Goal: Task Accomplishment & Management: Manage account settings

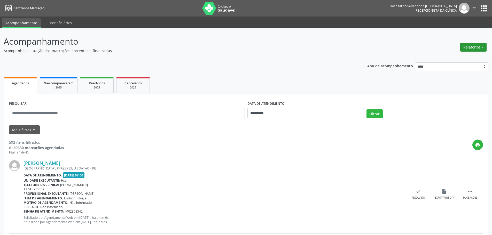
click at [484, 49] on button "Relatórios" at bounding box center [473, 47] width 26 height 9
click at [465, 59] on link "Agendamentos" at bounding box center [459, 58] width 56 height 7
select select "*"
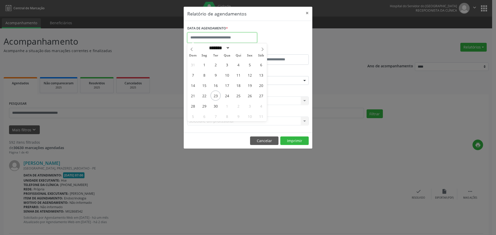
click at [237, 33] on input "text" at bounding box center [222, 38] width 70 height 10
click at [230, 95] on span "24" at bounding box center [227, 96] width 10 height 10
type input "**********"
click at [229, 95] on span "24" at bounding box center [227, 96] width 10 height 10
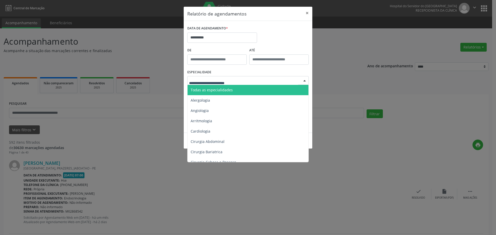
click at [219, 89] on span "Todas as especialidades" at bounding box center [212, 90] width 42 height 5
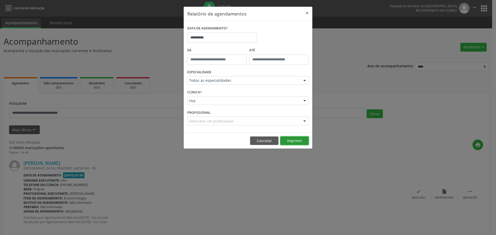
click at [295, 139] on button "Imprimir" at bounding box center [294, 141] width 28 height 9
click at [308, 14] on button "×" at bounding box center [307, 13] width 10 height 13
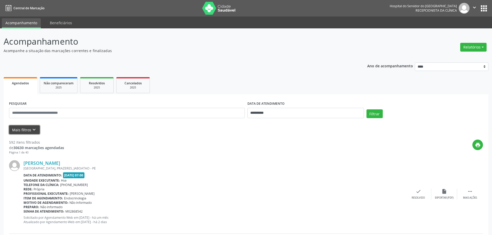
click at [33, 130] on icon "keyboard_arrow_down" at bounding box center [34, 130] width 6 height 6
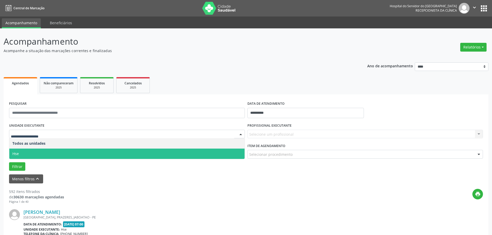
click at [30, 149] on span "Hse" at bounding box center [126, 154] width 235 height 10
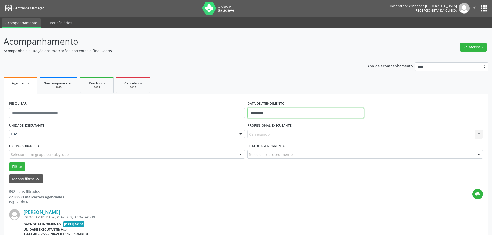
click at [263, 116] on input "**********" at bounding box center [305, 113] width 116 height 10
click at [267, 173] on span "22" at bounding box center [264, 171] width 10 height 10
type input "**********"
click at [15, 166] on button "Filtrar" at bounding box center [17, 166] width 16 height 9
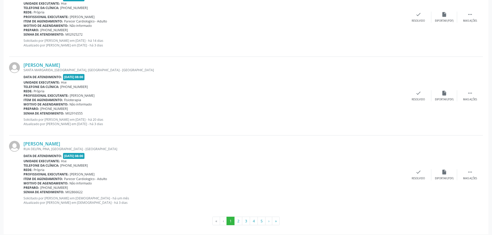
scroll to position [1175, 0]
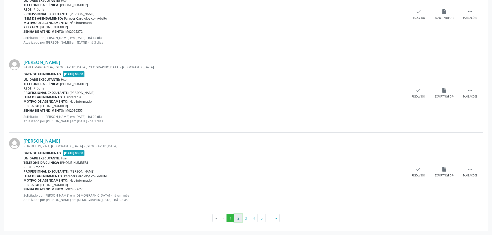
click at [237, 217] on button "2" at bounding box center [238, 218] width 8 height 9
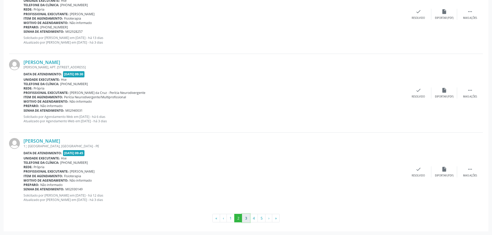
click at [246, 217] on button "3" at bounding box center [246, 218] width 8 height 9
click at [255, 218] on button "4" at bounding box center [254, 218] width 8 height 9
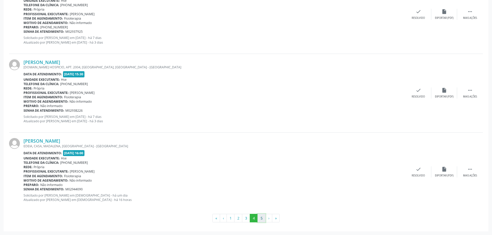
drag, startPoint x: 263, startPoint y: 219, endPoint x: 232, endPoint y: 158, distance: 68.8
click at [263, 219] on button "5" at bounding box center [261, 218] width 8 height 9
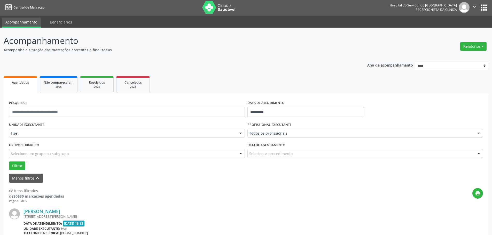
scroll to position [0, 0]
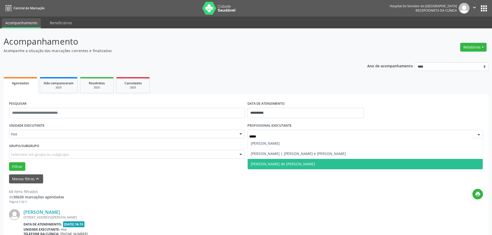
click at [291, 163] on span "[PERSON_NAME] de [PERSON_NAME]" at bounding box center [283, 164] width 64 height 5
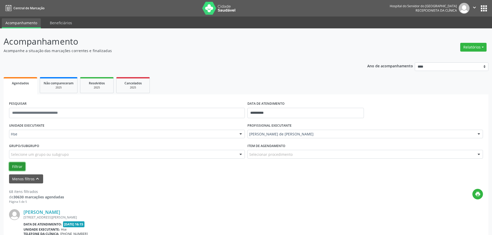
click at [11, 169] on button "Filtrar" at bounding box center [17, 166] width 16 height 9
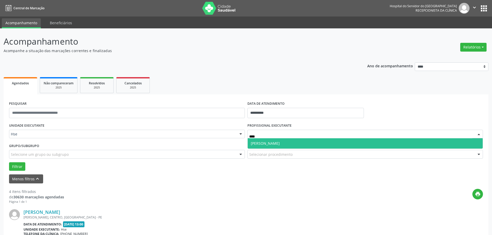
click at [278, 146] on span "[PERSON_NAME]" at bounding box center [265, 143] width 29 height 5
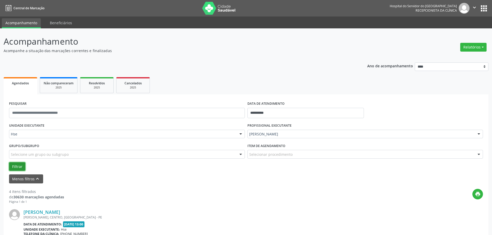
click at [16, 167] on button "Filtrar" at bounding box center [17, 166] width 16 height 9
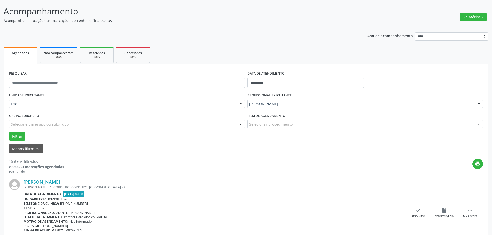
scroll to position [77, 0]
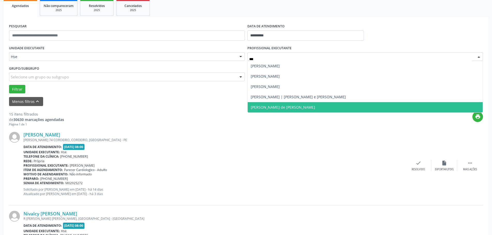
click at [298, 105] on span "[PERSON_NAME] de [PERSON_NAME]" at bounding box center [283, 107] width 64 height 5
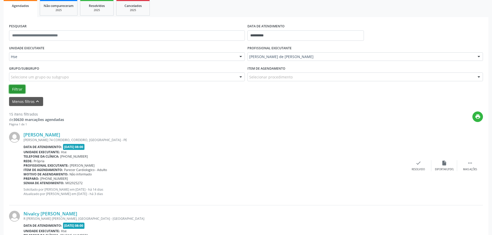
click at [23, 90] on button "Filtrar" at bounding box center [17, 89] width 16 height 9
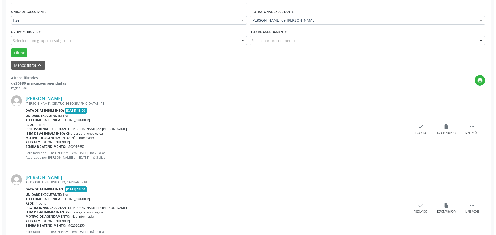
scroll to position [129, 0]
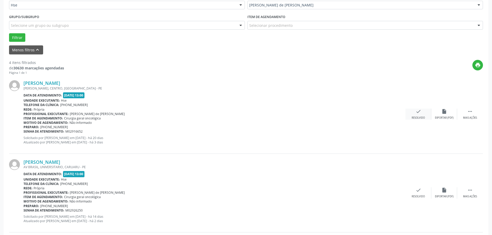
click at [410, 116] on div "check Resolvido" at bounding box center [418, 114] width 26 height 11
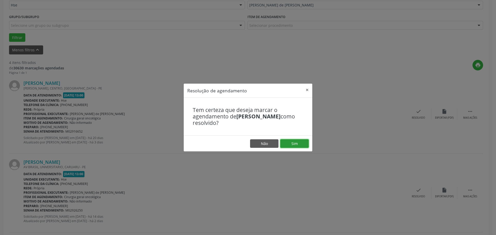
click at [287, 145] on button "Sim" at bounding box center [294, 143] width 28 height 9
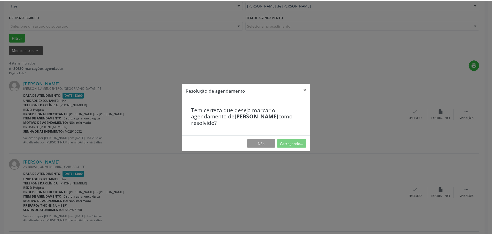
scroll to position [0, 0]
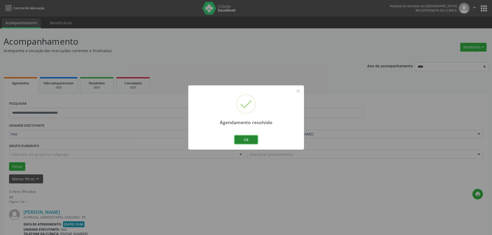
click at [248, 139] on button "Ok" at bounding box center [245, 140] width 23 height 9
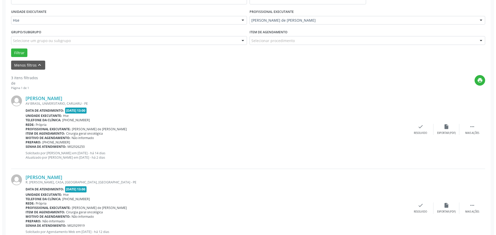
scroll to position [129, 0]
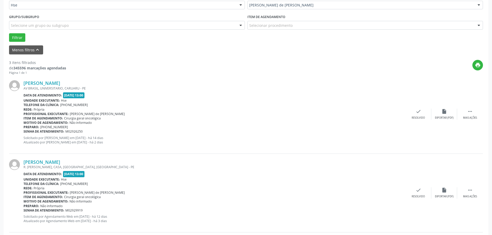
click at [414, 121] on div "[PERSON_NAME] AV BRASIL, UNIVERSITARIO, CARUARU - PE Data de atendimento: [DATE…" at bounding box center [246, 114] width 474 height 79
click at [416, 117] on div "Resolvido" at bounding box center [418, 118] width 13 height 4
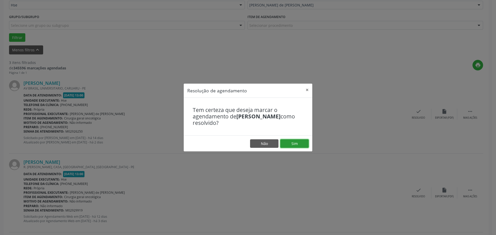
click at [285, 144] on button "Sim" at bounding box center [294, 143] width 28 height 9
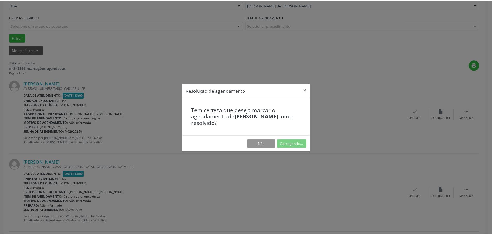
scroll to position [0, 0]
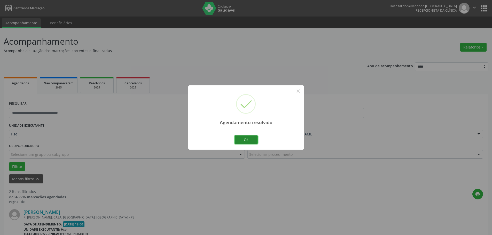
click at [251, 144] on button "Ok" at bounding box center [245, 140] width 23 height 9
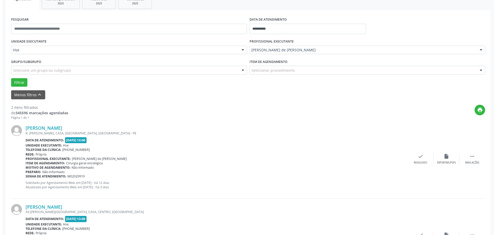
scroll to position [103, 0]
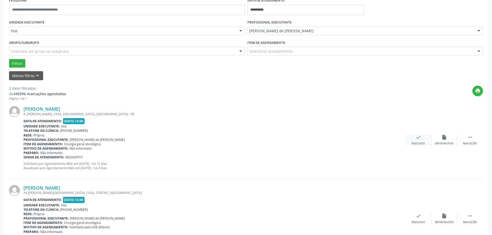
click at [422, 139] on div "check Resolvido" at bounding box center [418, 140] width 26 height 11
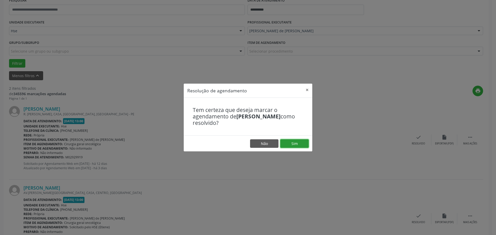
click at [294, 145] on button "Sim" at bounding box center [294, 143] width 28 height 9
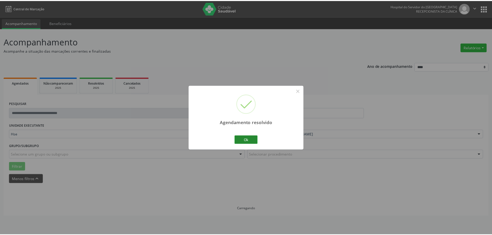
scroll to position [0, 0]
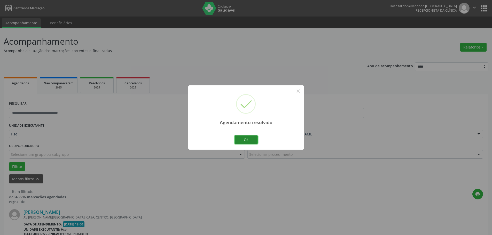
click at [244, 137] on button "Ok" at bounding box center [245, 140] width 23 height 9
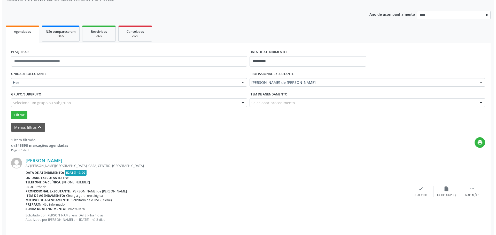
scroll to position [57, 0]
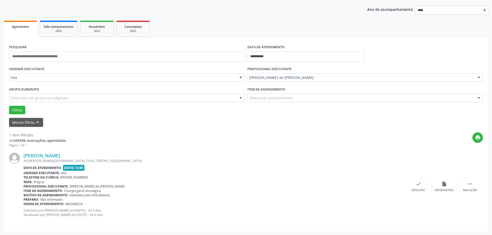
click at [415, 193] on div "[PERSON_NAME] AV.[PERSON_NAME][GEOGRAPHIC_DATA], [GEOGRAPHIC_DATA], CENTRO, [GE…" at bounding box center [246, 186] width 474 height 78
click at [416, 189] on div "Resolvido" at bounding box center [418, 191] width 13 height 4
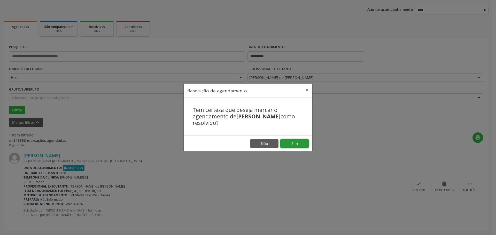
click at [289, 145] on button "Sim" at bounding box center [294, 143] width 28 height 9
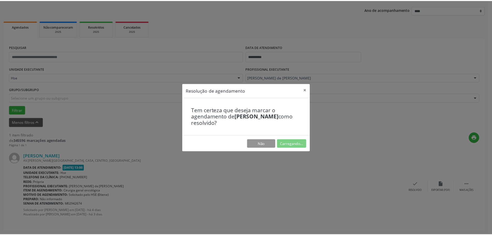
scroll to position [0, 0]
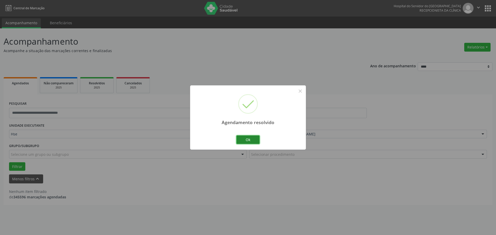
click at [249, 141] on button "Ok" at bounding box center [247, 140] width 23 height 9
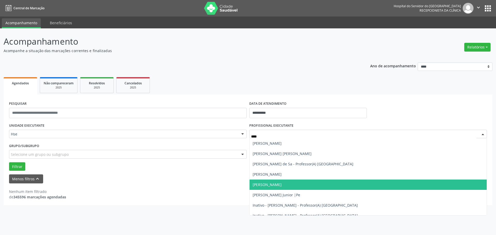
type input "*****"
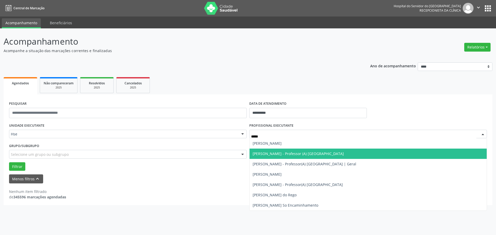
click at [293, 155] on span "[PERSON_NAME] - Professor (A) [GEOGRAPHIC_DATA]" at bounding box center [298, 153] width 91 height 5
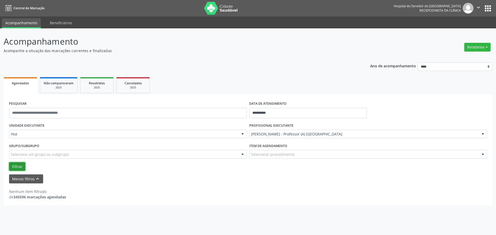
click at [16, 165] on button "Filtrar" at bounding box center [17, 166] width 16 height 9
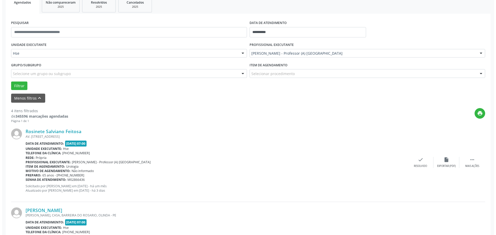
scroll to position [103, 0]
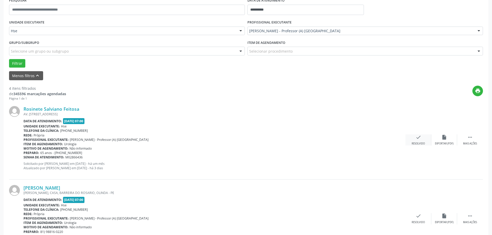
click at [414, 139] on div "check Resolvido" at bounding box center [418, 140] width 26 height 11
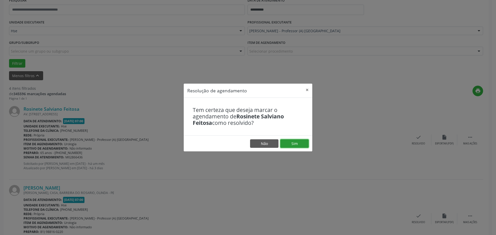
click at [287, 140] on button "Sim" at bounding box center [294, 143] width 28 height 9
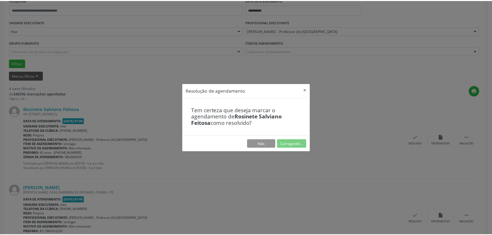
scroll to position [0, 0]
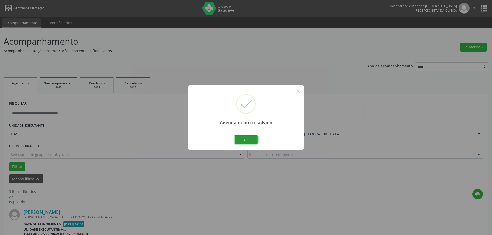
click at [253, 139] on button "Ok" at bounding box center [245, 140] width 23 height 9
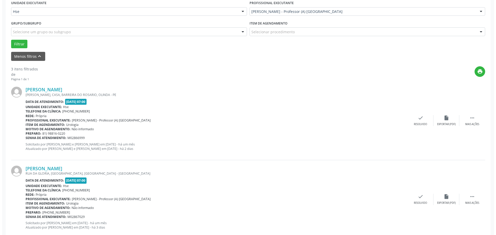
scroll to position [129, 0]
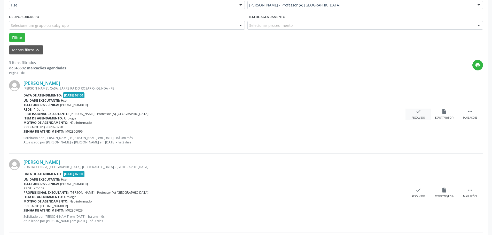
click at [415, 113] on icon "check" at bounding box center [418, 112] width 6 height 6
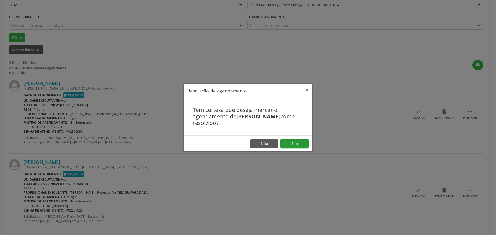
click at [288, 145] on button "Sim" at bounding box center [294, 143] width 28 height 9
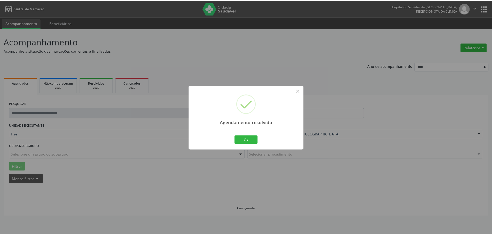
scroll to position [0, 0]
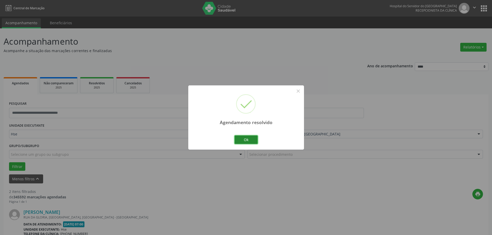
click at [256, 138] on button "Ok" at bounding box center [245, 140] width 23 height 9
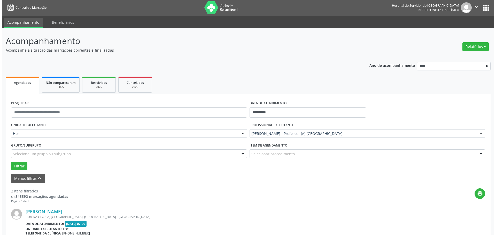
scroll to position [103, 0]
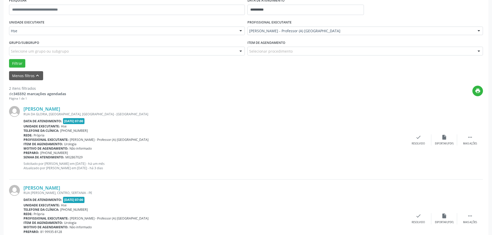
click at [418, 147] on div "[PERSON_NAME] [GEOGRAPHIC_DATA], [GEOGRAPHIC_DATA], [GEOGRAPHIC_DATA] - [GEOGRA…" at bounding box center [246, 140] width 474 height 79
click at [419, 144] on div "Resolvido" at bounding box center [418, 144] width 13 height 4
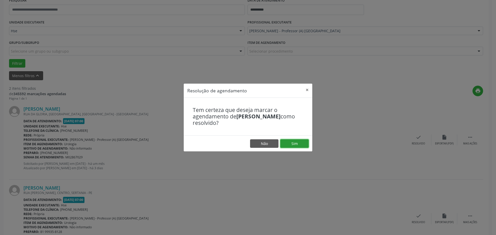
click at [302, 144] on button "Sim" at bounding box center [294, 143] width 28 height 9
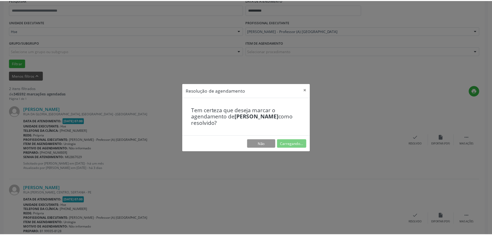
scroll to position [0, 0]
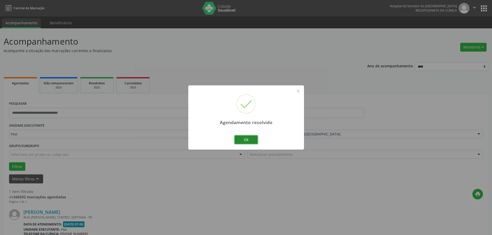
click at [248, 141] on button "Ok" at bounding box center [245, 140] width 23 height 9
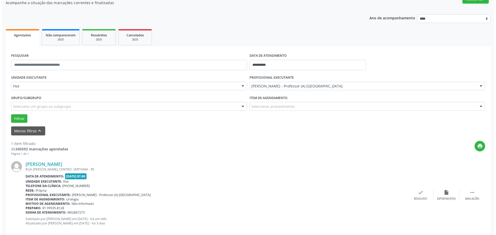
scroll to position [57, 0]
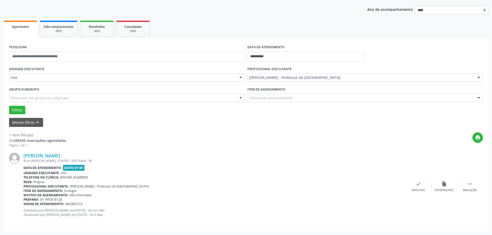
click at [422, 194] on div "[PERSON_NAME] [GEOGRAPHIC_DATA][PERSON_NAME], CENTRO, SERTANIA - PE Data de ate…" at bounding box center [246, 186] width 474 height 78
click at [415, 188] on div "check Resolvido" at bounding box center [418, 186] width 26 height 11
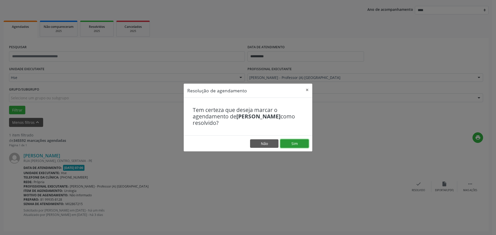
click at [296, 143] on button "Sim" at bounding box center [294, 143] width 28 height 9
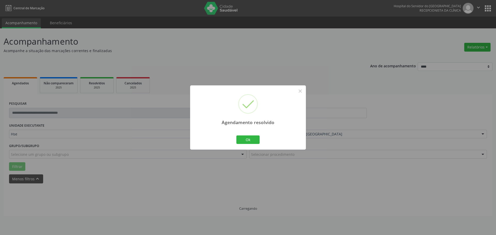
scroll to position [0, 0]
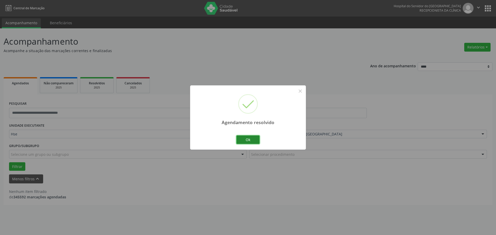
click at [255, 138] on button "Ok" at bounding box center [247, 140] width 23 height 9
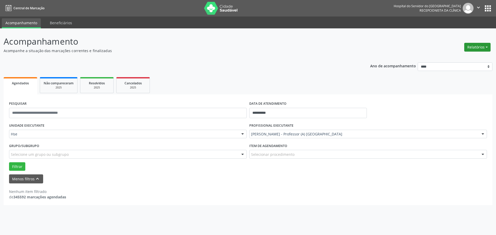
click at [487, 51] on button "Relatórios" at bounding box center [477, 47] width 26 height 9
click at [470, 57] on link "Agendamentos" at bounding box center [463, 58] width 56 height 7
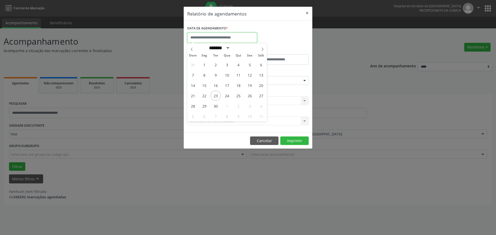
click at [239, 38] on input "text" at bounding box center [222, 38] width 70 height 10
click at [204, 96] on span "22" at bounding box center [204, 96] width 10 height 10
type input "**********"
click at [204, 96] on span "22" at bounding box center [204, 96] width 10 height 10
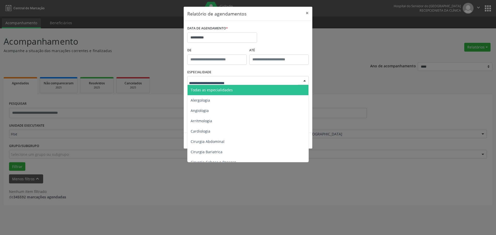
click at [221, 90] on span "Todas as especialidades" at bounding box center [212, 90] width 42 height 5
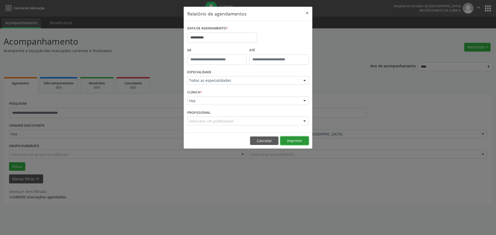
click at [295, 141] on button "Imprimir" at bounding box center [294, 141] width 28 height 9
